Goal: Information Seeking & Learning: Learn about a topic

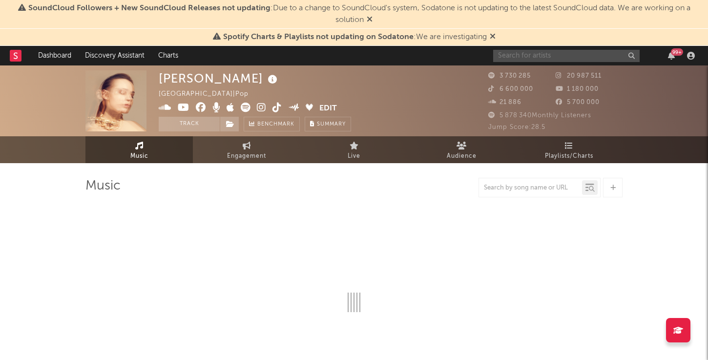
click at [534, 54] on input "text" at bounding box center [566, 56] width 146 height 12
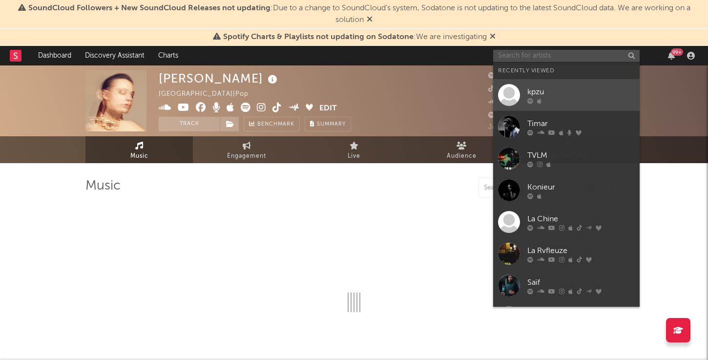
select select "6m"
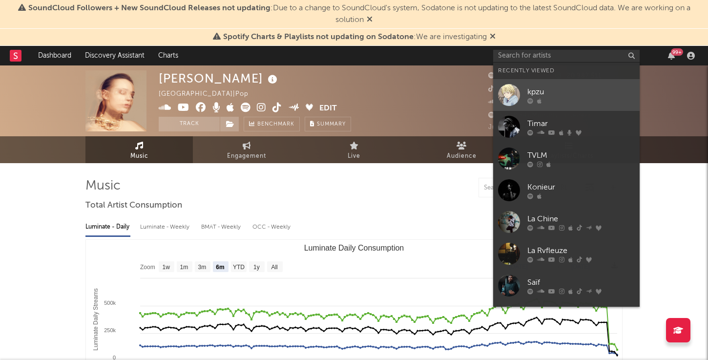
click at [540, 96] on div "kpzu" at bounding box center [580, 92] width 107 height 12
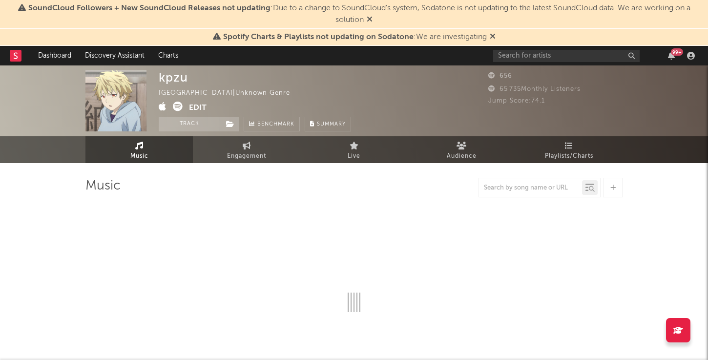
select select "1w"
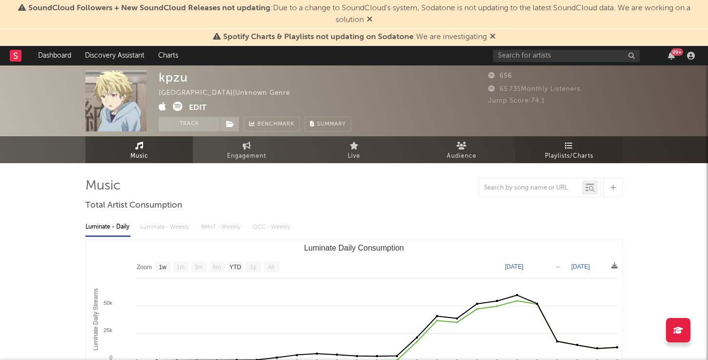
click at [555, 153] on span "Playlists/Charts" at bounding box center [569, 156] width 48 height 12
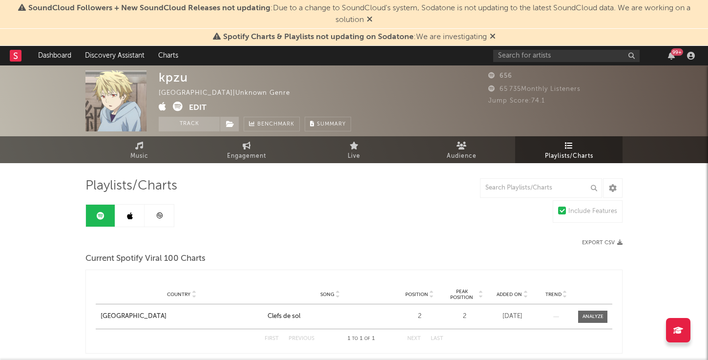
click at [164, 216] on link at bounding box center [159, 216] width 29 height 22
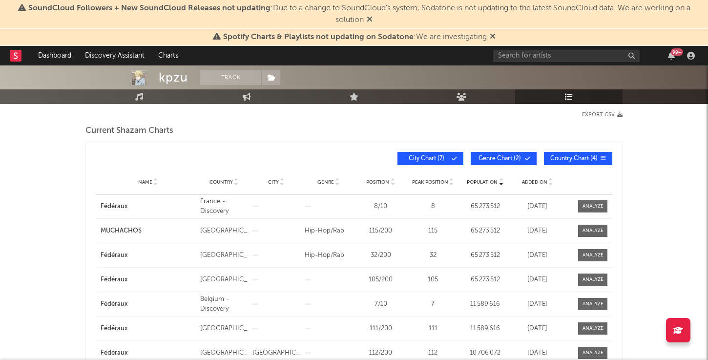
scroll to position [103, 0]
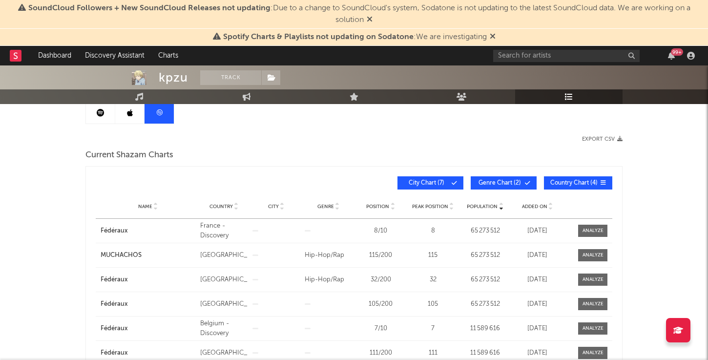
click at [133, 118] on link at bounding box center [129, 113] width 29 height 22
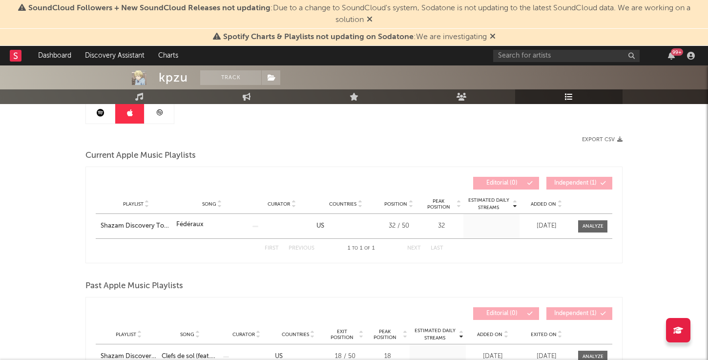
click at [160, 120] on link at bounding box center [159, 113] width 29 height 22
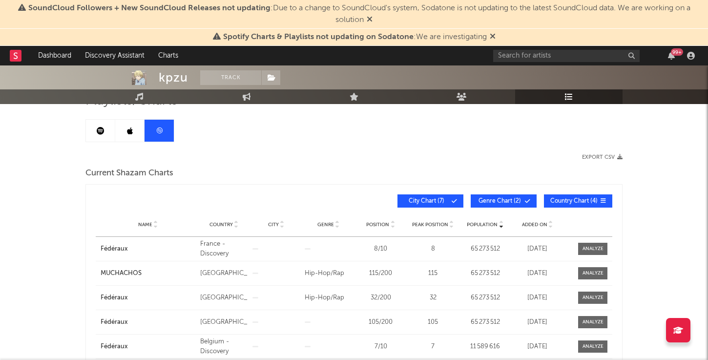
scroll to position [70, 0]
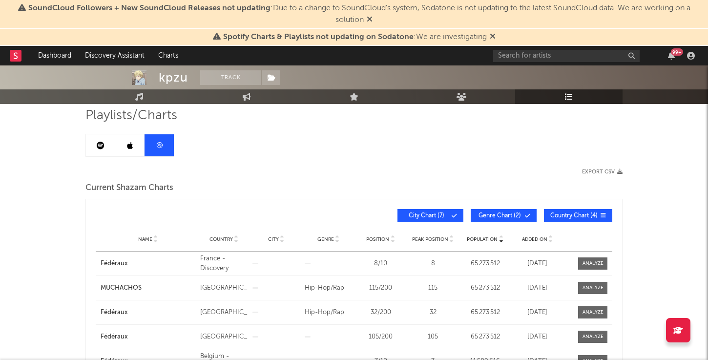
click at [100, 143] on icon at bounding box center [101, 146] width 8 height 8
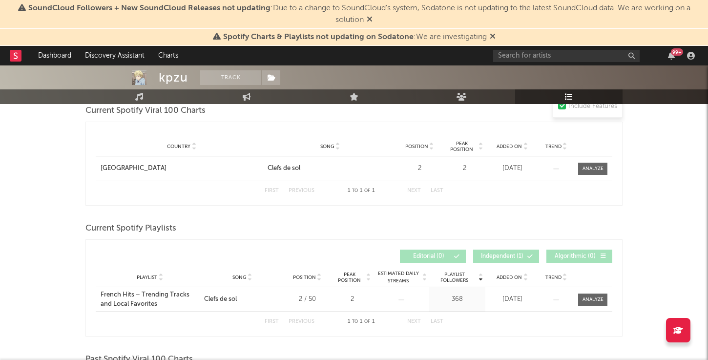
scroll to position [149, 0]
